Goal: Complete application form

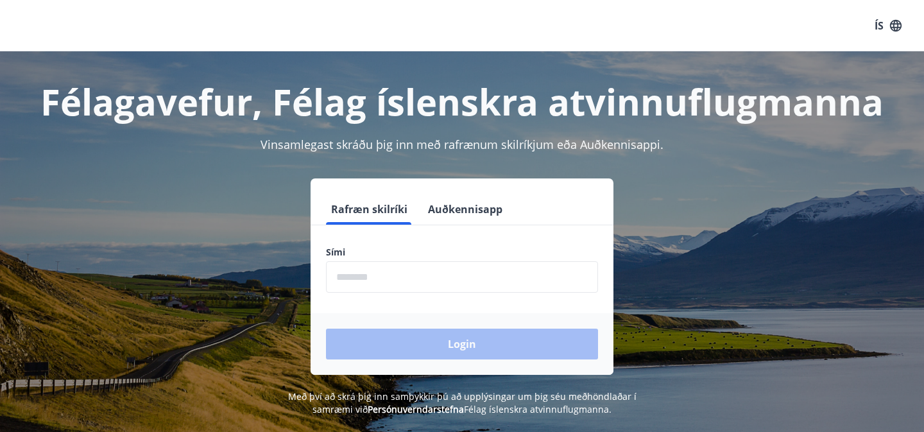
click at [439, 282] on input "phone" at bounding box center [462, 276] width 272 height 31
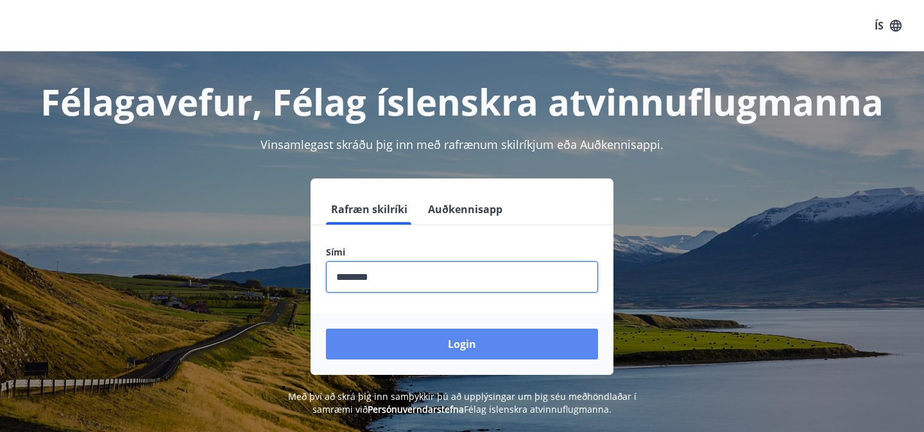
type input "********"
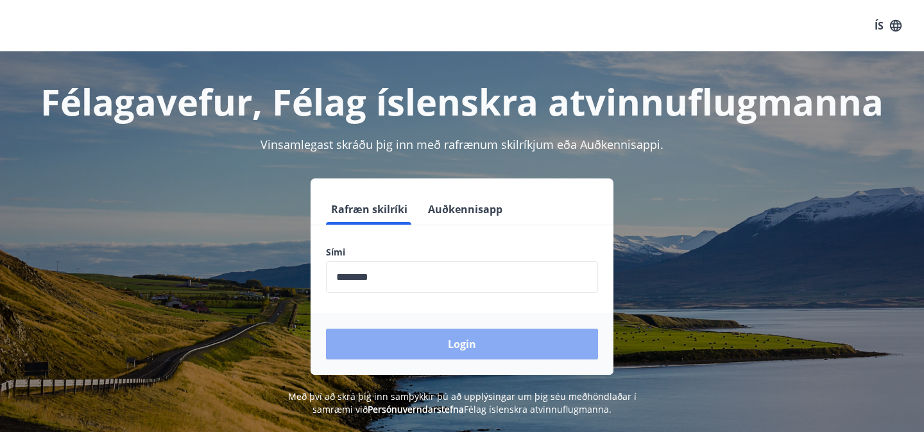
click at [423, 340] on button "Login" at bounding box center [462, 344] width 272 height 31
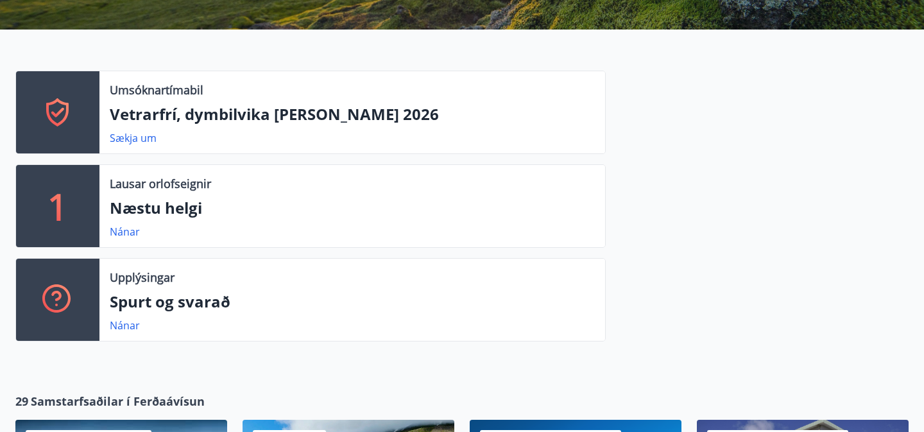
scroll to position [295, 0]
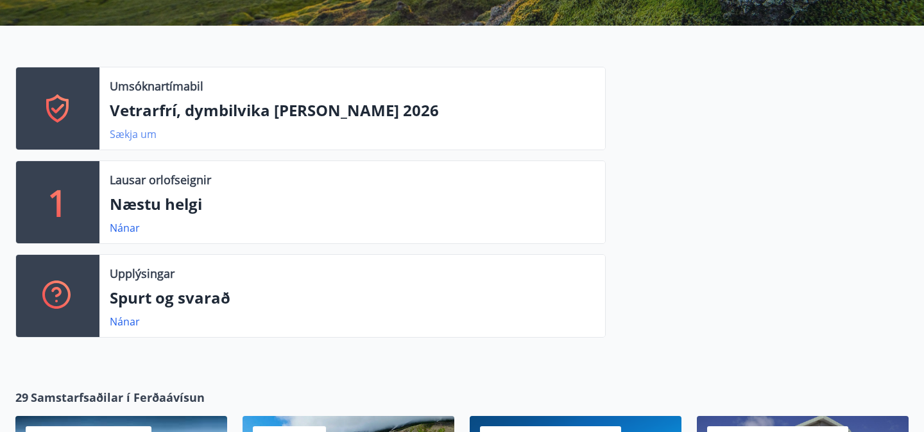
click at [141, 135] on link "Sækja um" at bounding box center [133, 134] width 47 height 14
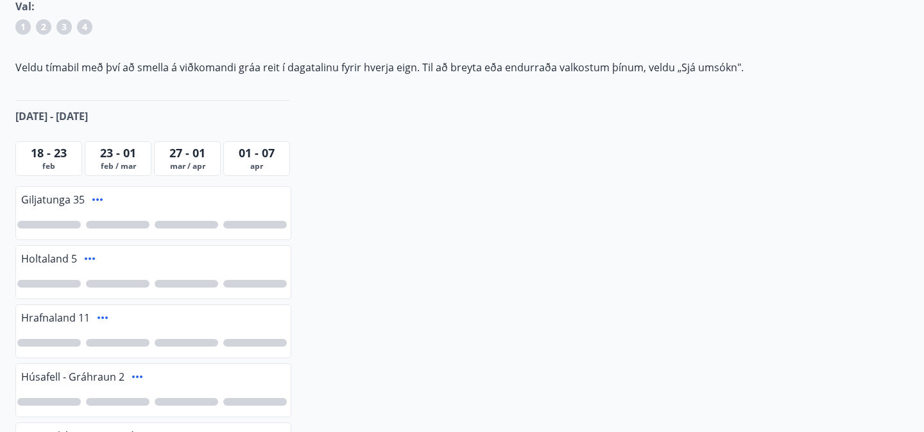
scroll to position [225, 0]
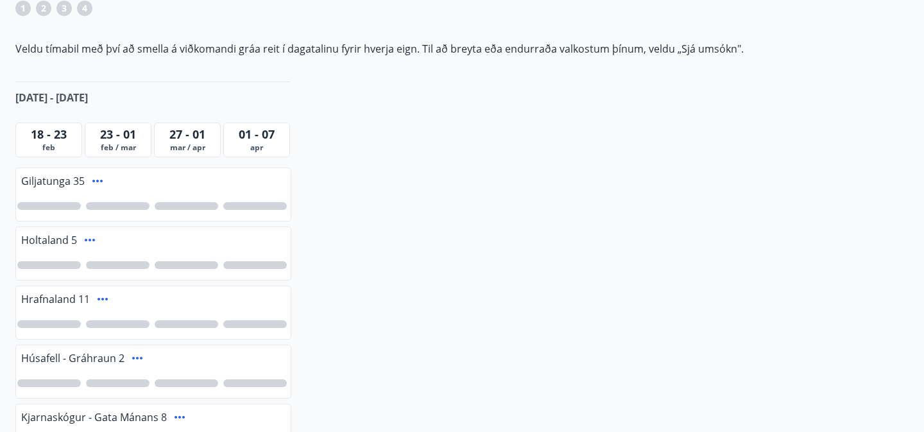
click at [116, 142] on span "feb / mar" at bounding box center [118, 147] width 60 height 10
click at [121, 136] on span "23 - 01" at bounding box center [118, 133] width 36 height 15
click at [56, 266] on div at bounding box center [49, 265] width 64 height 8
click at [114, 263] on div at bounding box center [118, 265] width 64 height 8
click at [87, 239] on icon at bounding box center [89, 239] width 15 height 15
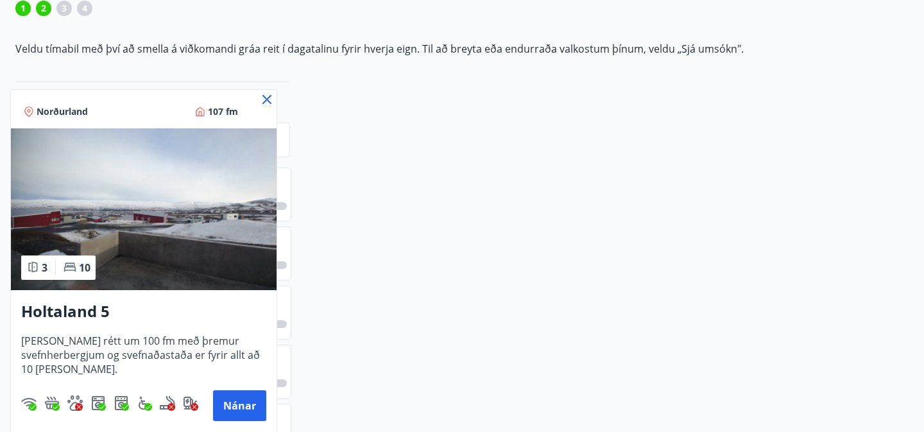
click at [268, 96] on icon at bounding box center [266, 99] width 15 height 15
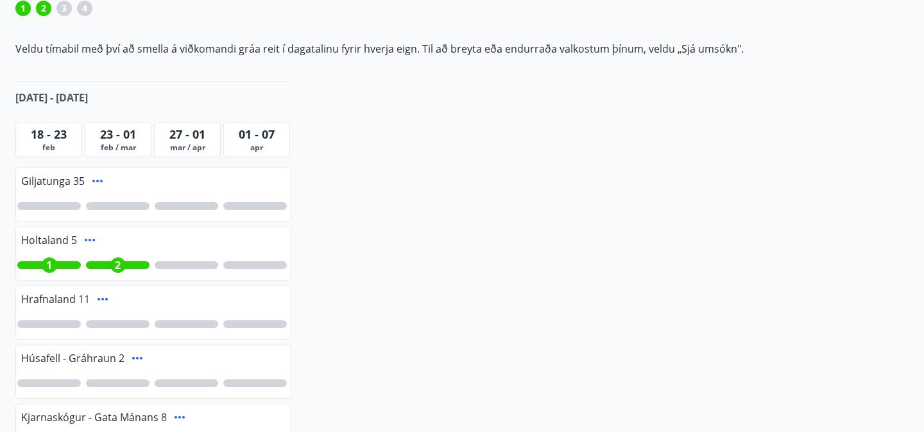
click at [116, 262] on span "2" at bounding box center [118, 265] width 6 height 14
click at [42, 266] on div "1" at bounding box center [49, 264] width 15 height 15
click at [98, 296] on icon at bounding box center [102, 298] width 15 height 15
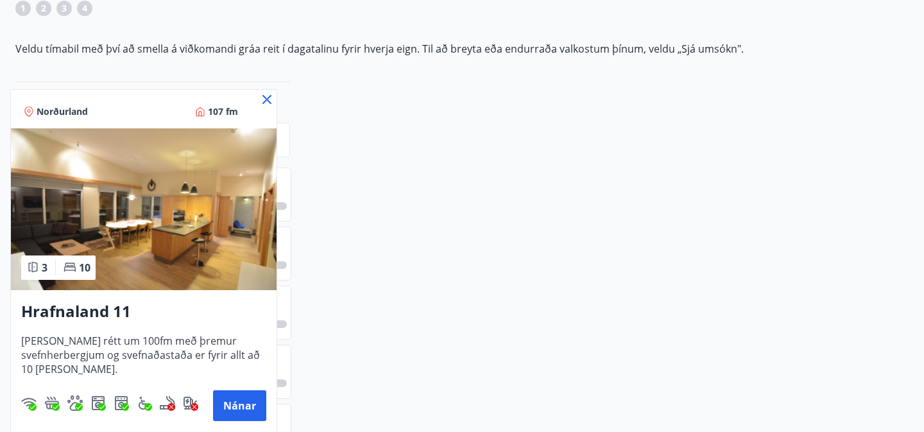
click at [267, 96] on icon at bounding box center [266, 99] width 15 height 15
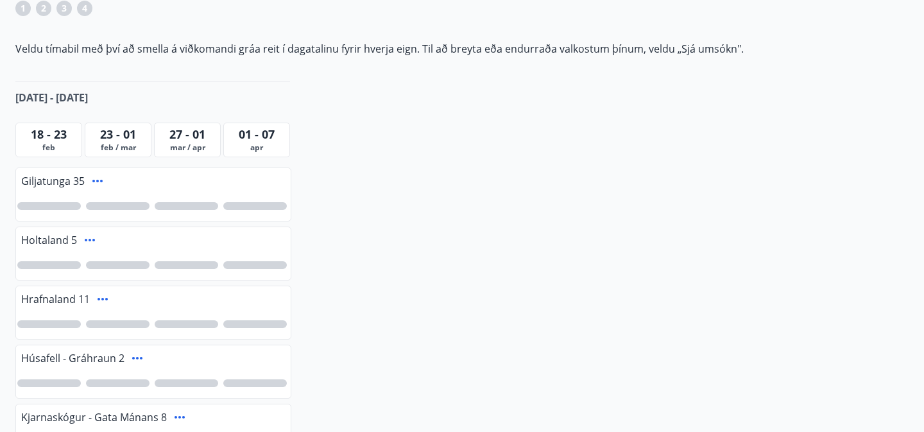
click at [51, 323] on div at bounding box center [49, 324] width 64 height 8
click at [65, 322] on div "1" at bounding box center [49, 324] width 64 height 8
click at [117, 322] on div at bounding box center [118, 324] width 64 height 8
click at [257, 326] on div at bounding box center [255, 324] width 64 height 8
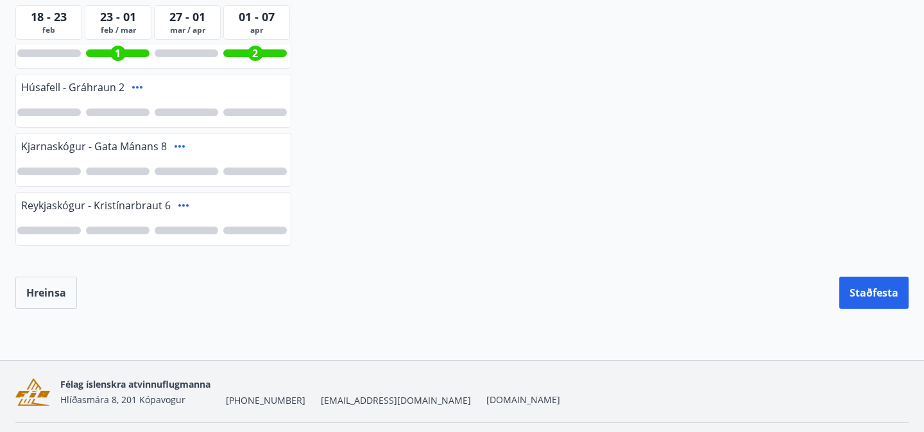
scroll to position [522, 0]
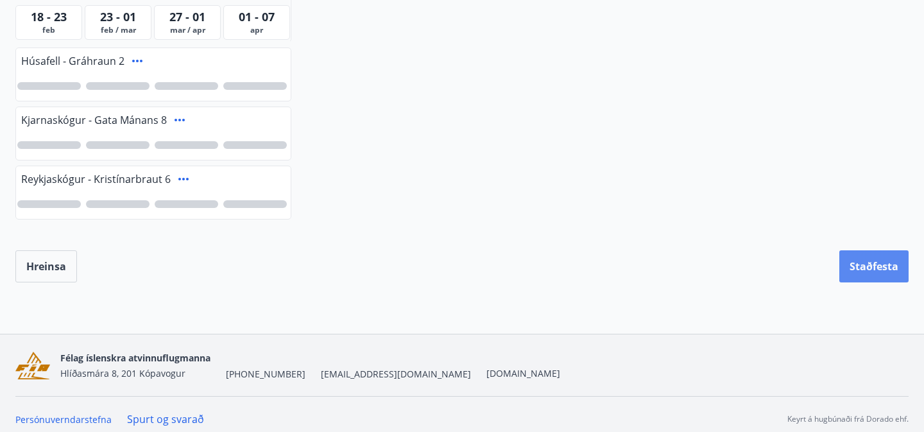
click at [871, 268] on button "Staðfesta" at bounding box center [873, 266] width 69 height 32
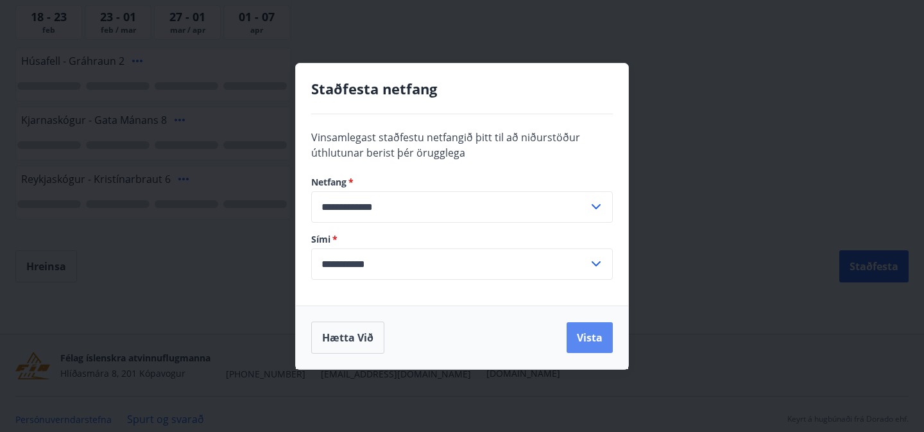
click at [598, 337] on button "Vista" at bounding box center [590, 337] width 46 height 31
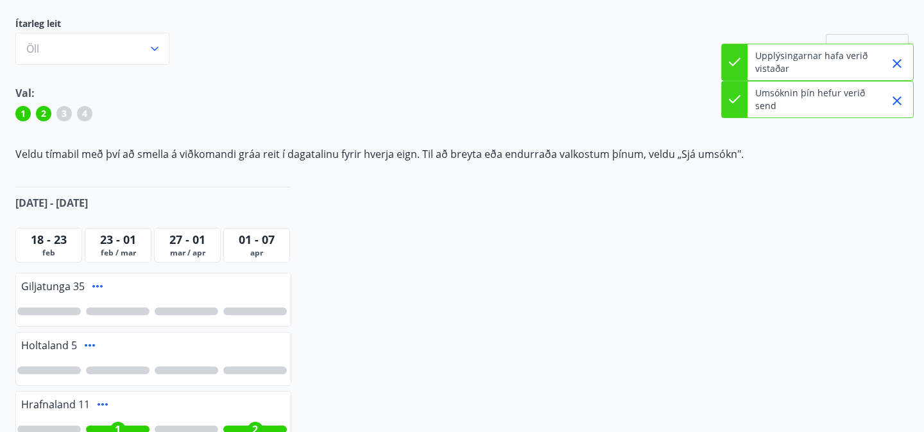
scroll to position [121, 0]
